Goal: Find specific page/section: Find specific page/section

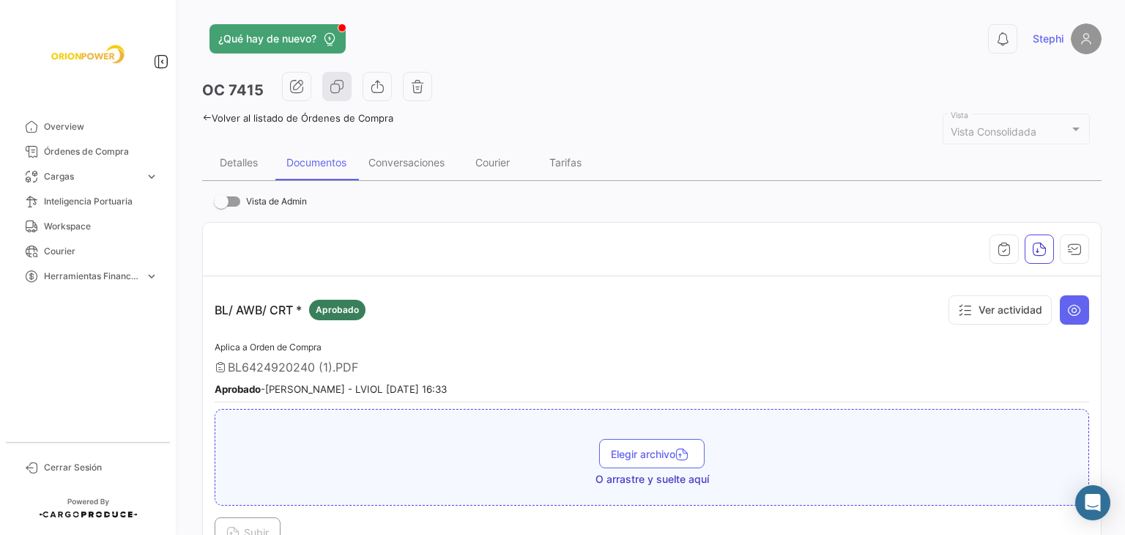
scroll to position [1995, 0]
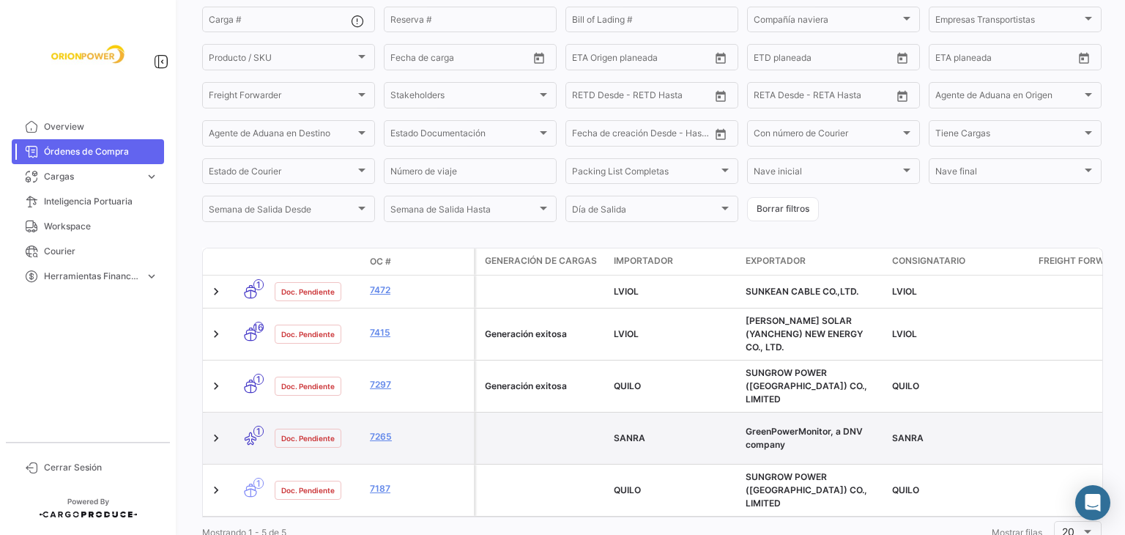
scroll to position [209, 0]
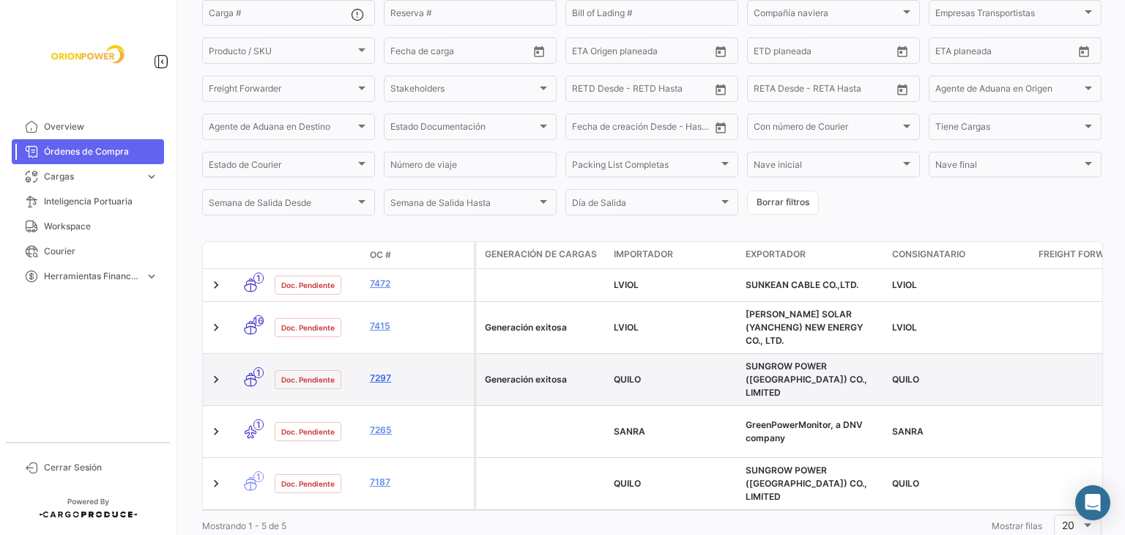
click at [378, 371] on link "7297" at bounding box center [419, 377] width 98 height 13
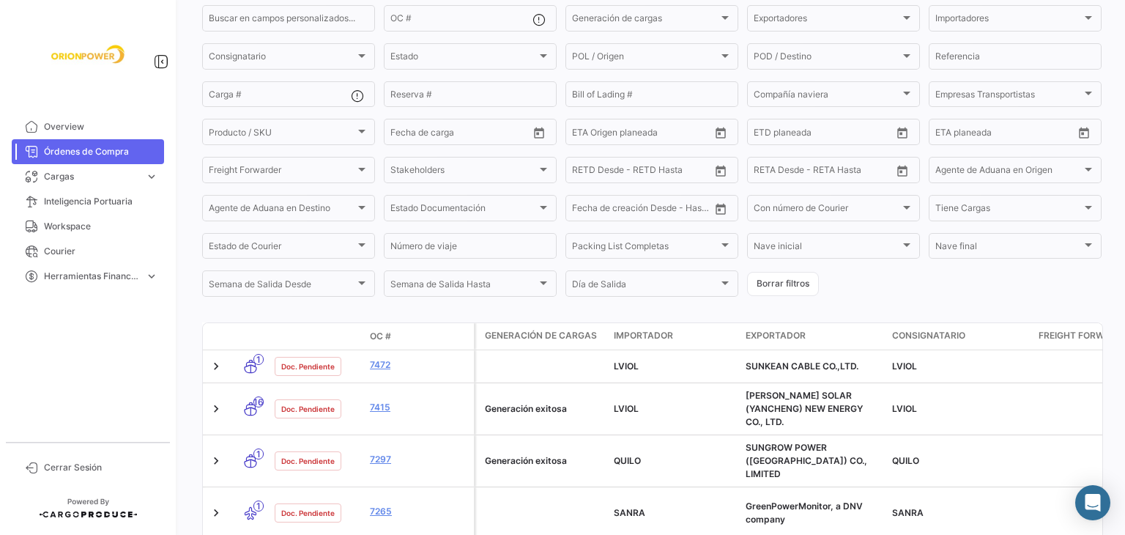
scroll to position [209, 0]
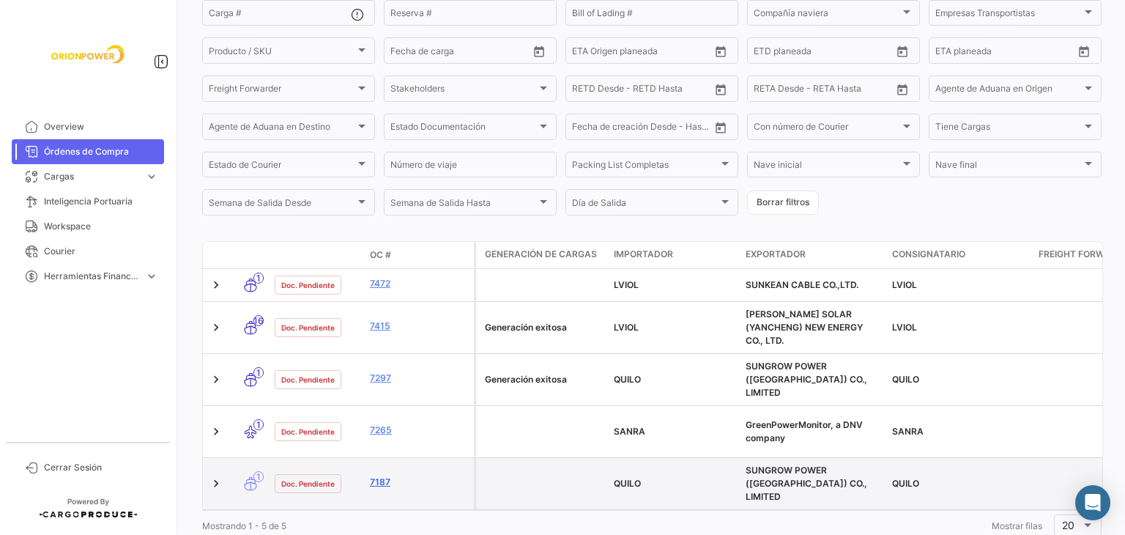
click at [380, 476] on link "7187" at bounding box center [419, 482] width 98 height 13
